Goal: Learn about a topic

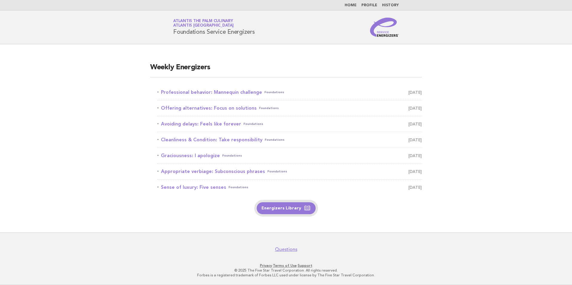
click at [277, 210] on link "Energizers Library" at bounding box center [286, 208] width 59 height 12
click at [199, 91] on link "Professional behavior: Mannequin challenge Foundations September 5" at bounding box center [289, 92] width 264 height 8
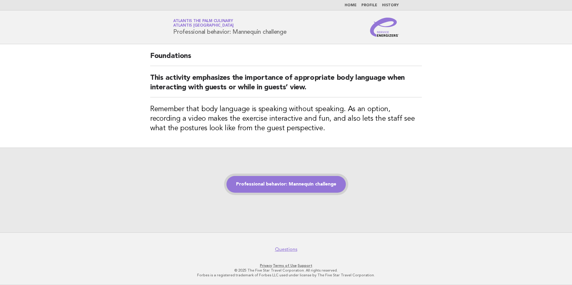
click at [298, 190] on link "Professional behavior: Mannequin challenge" at bounding box center [285, 184] width 119 height 17
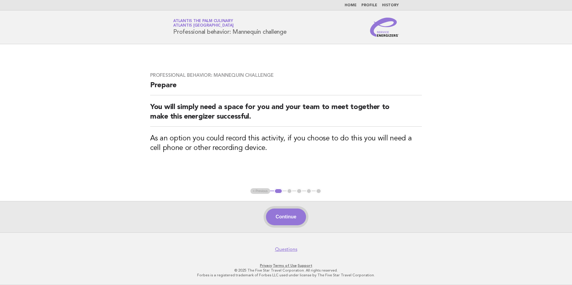
click at [287, 219] on button "Continue" at bounding box center [286, 217] width 40 height 17
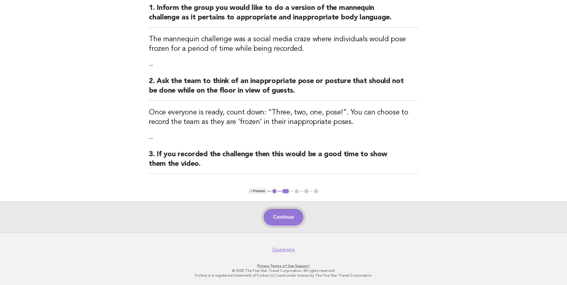
click at [292, 216] on button "Continue" at bounding box center [284, 217] width 40 height 17
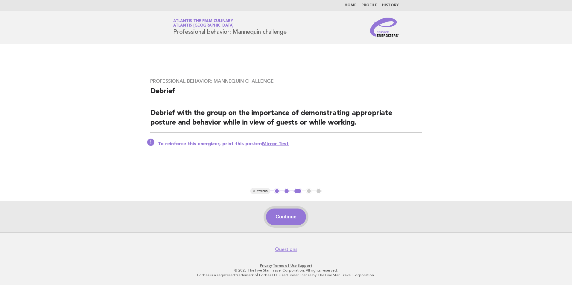
click at [279, 215] on button "Continue" at bounding box center [286, 217] width 40 height 17
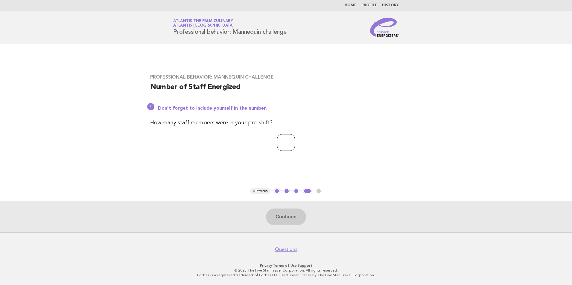
drag, startPoint x: 292, startPoint y: 144, endPoint x: 283, endPoint y: 135, distance: 12.5
click at [288, 141] on input "number" at bounding box center [286, 142] width 18 height 17
type input "**"
click at [280, 214] on button "Continue" at bounding box center [286, 217] width 40 height 17
